Goal: Information Seeking & Learning: Learn about a topic

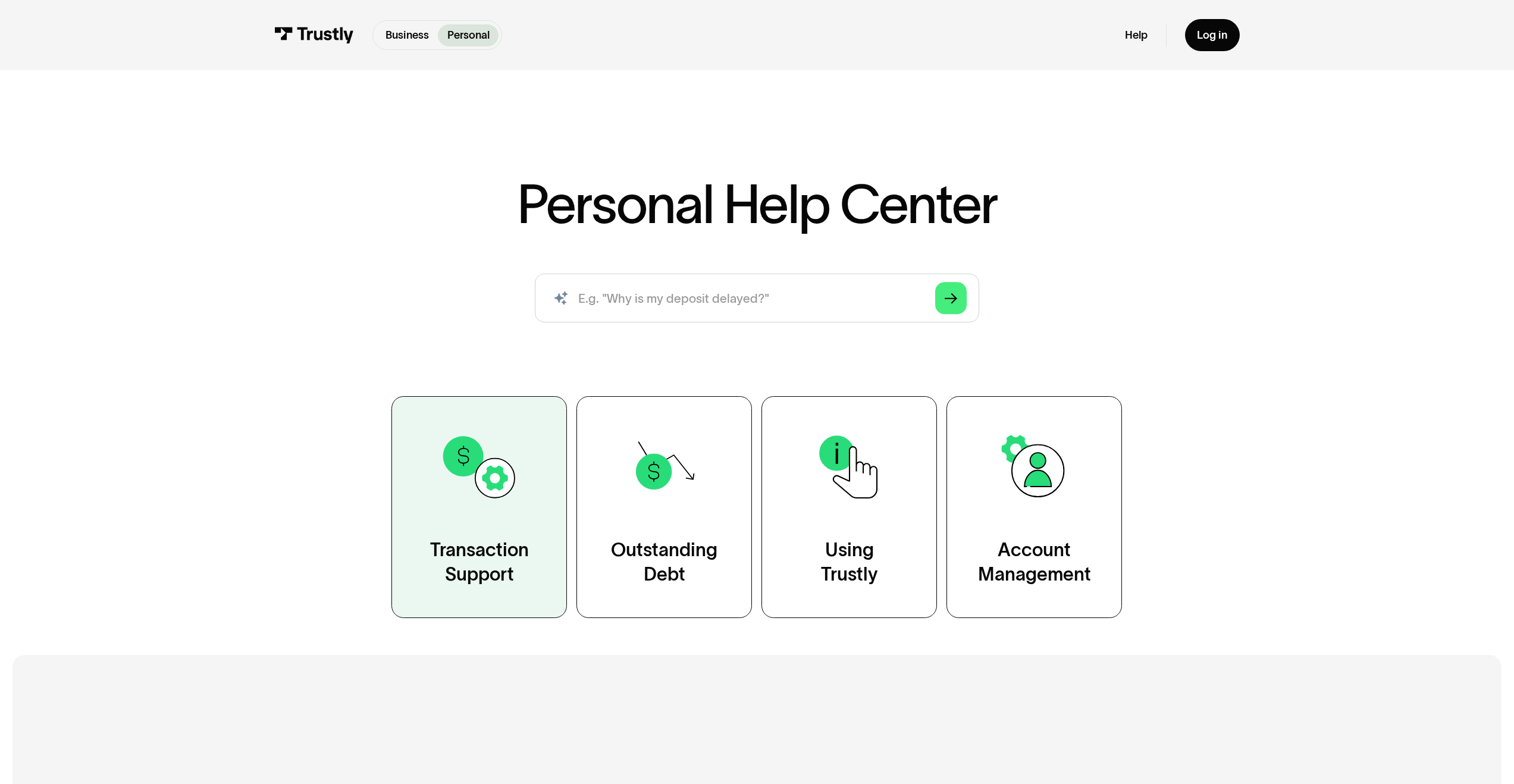
click at [509, 461] on img at bounding box center [479, 467] width 79 height 79
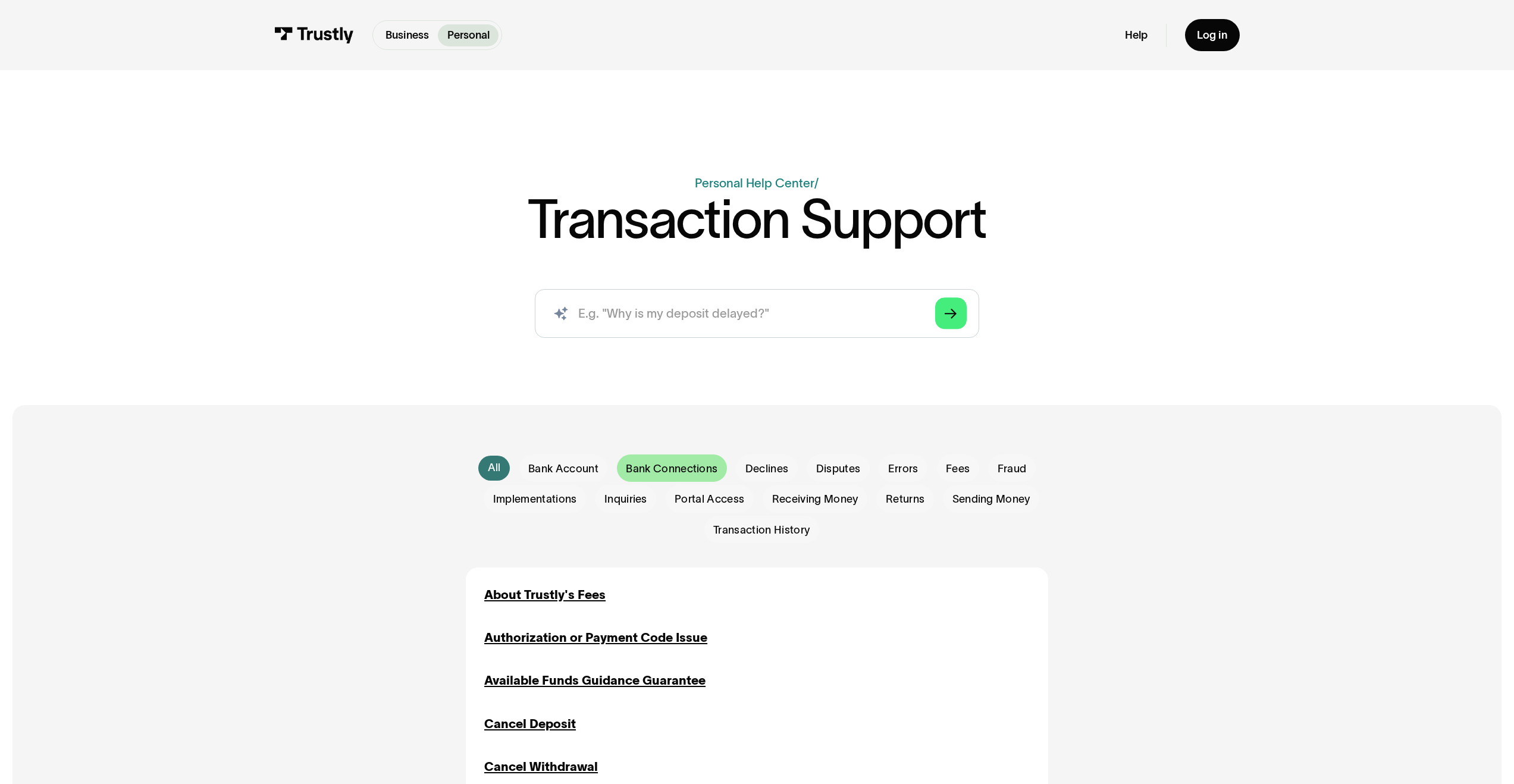
scroll to position [114, 0]
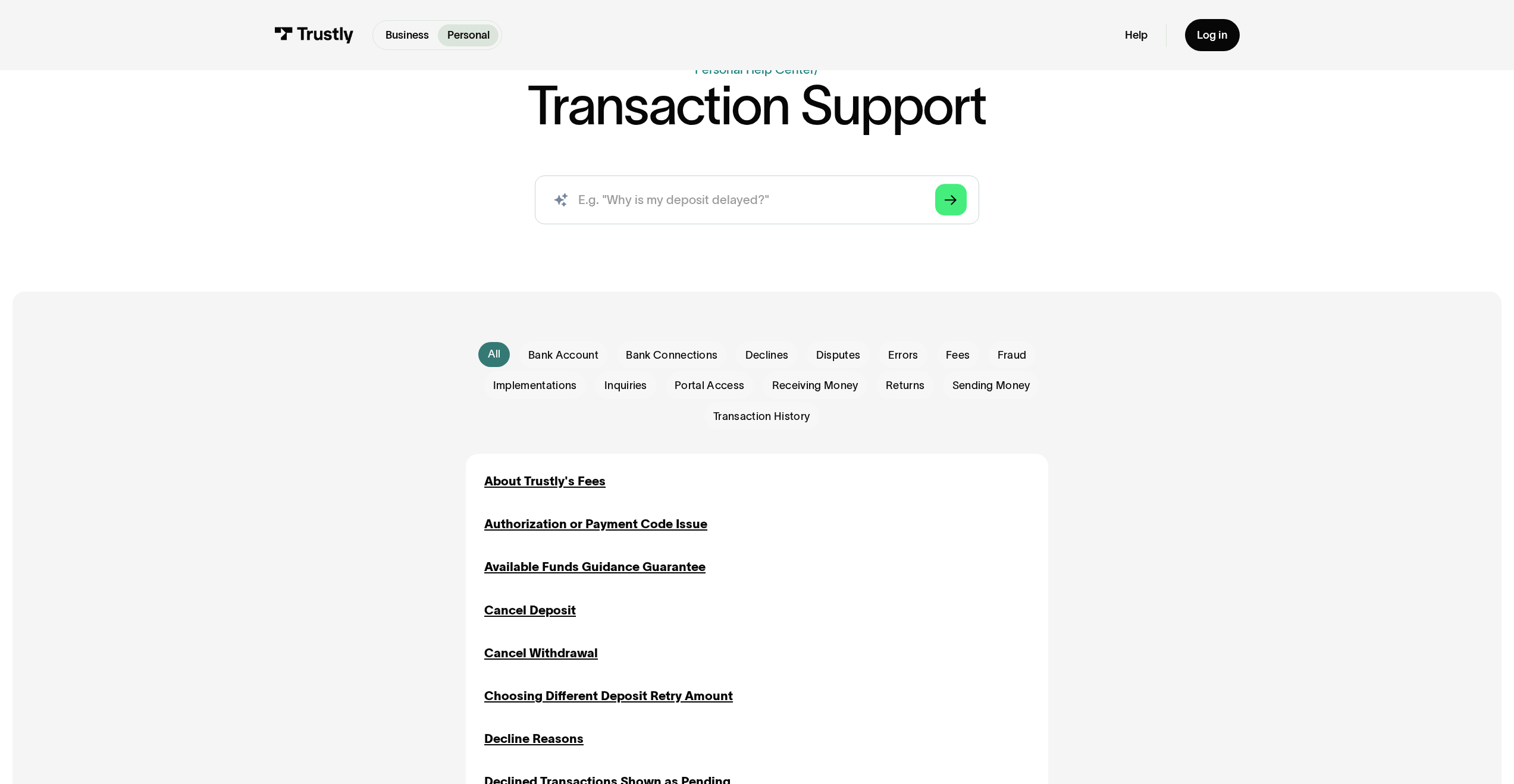
click at [342, 275] on div "Business Help Center Personal Help Center / Transaction Support AI-powered sear…" at bounding box center [757, 82] width 1514 height 394
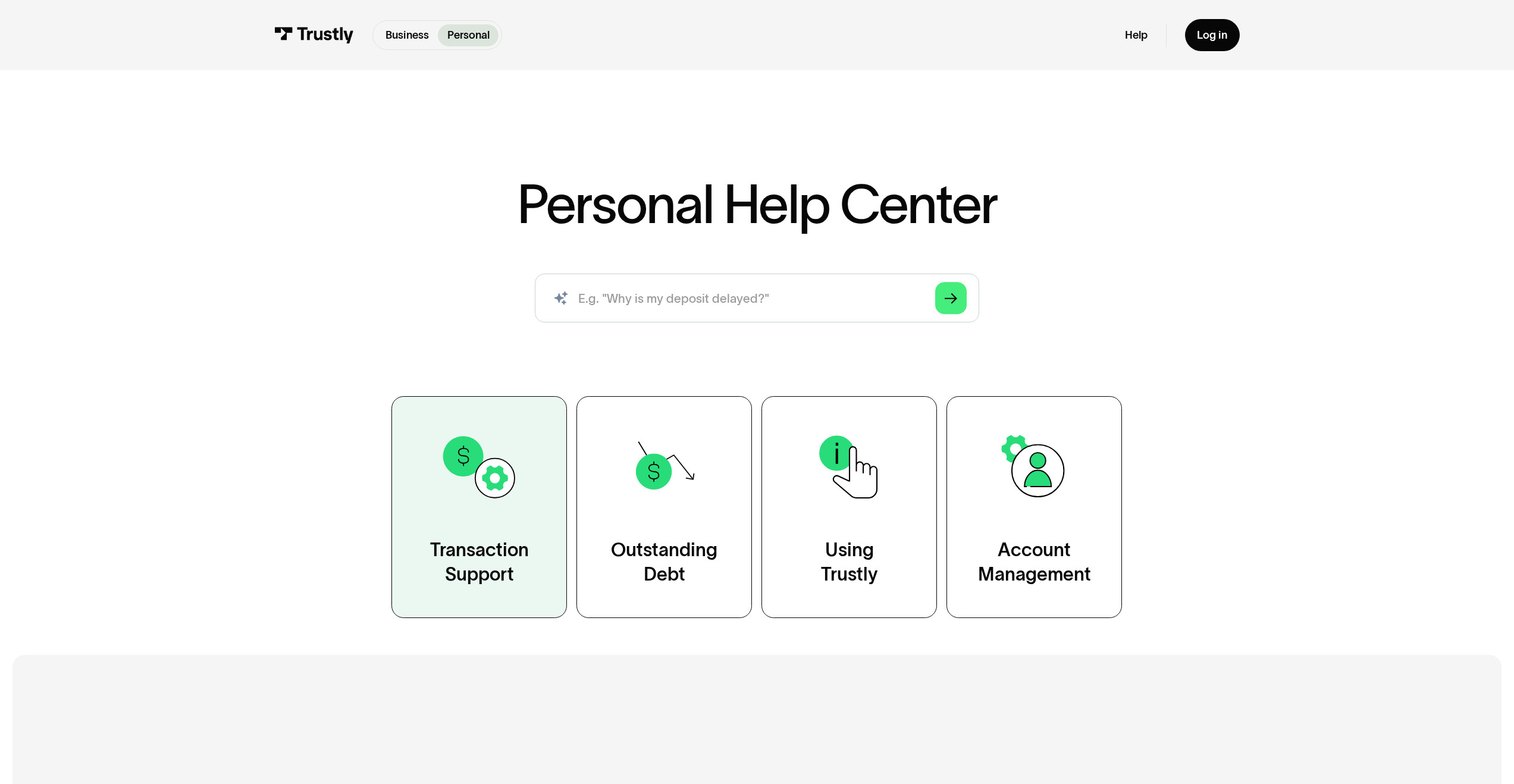
click at [446, 591] on link "Transaction Support" at bounding box center [479, 507] width 175 height 222
